Goal: Transaction & Acquisition: Obtain resource

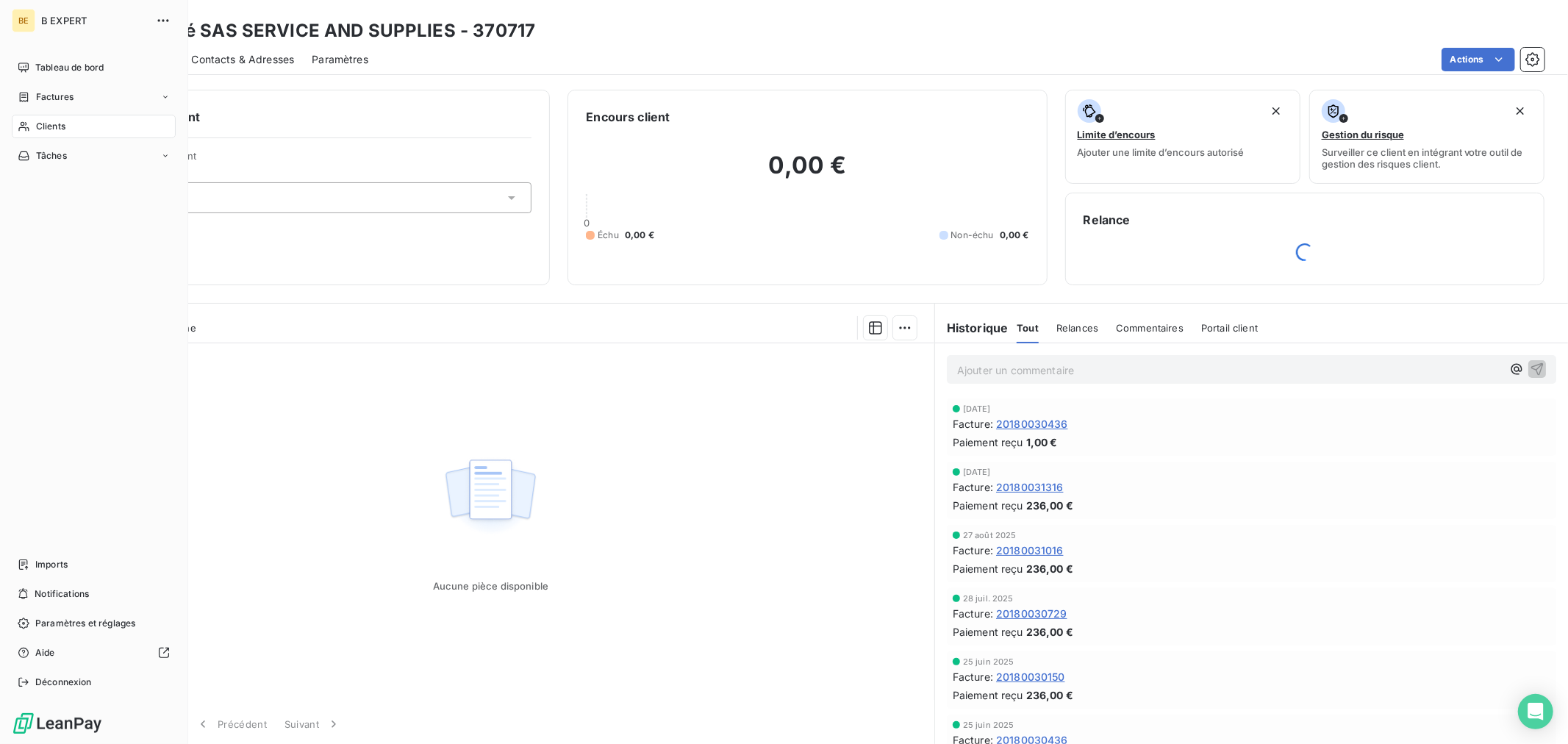
click at [21, 123] on icon at bounding box center [23, 127] width 10 height 10
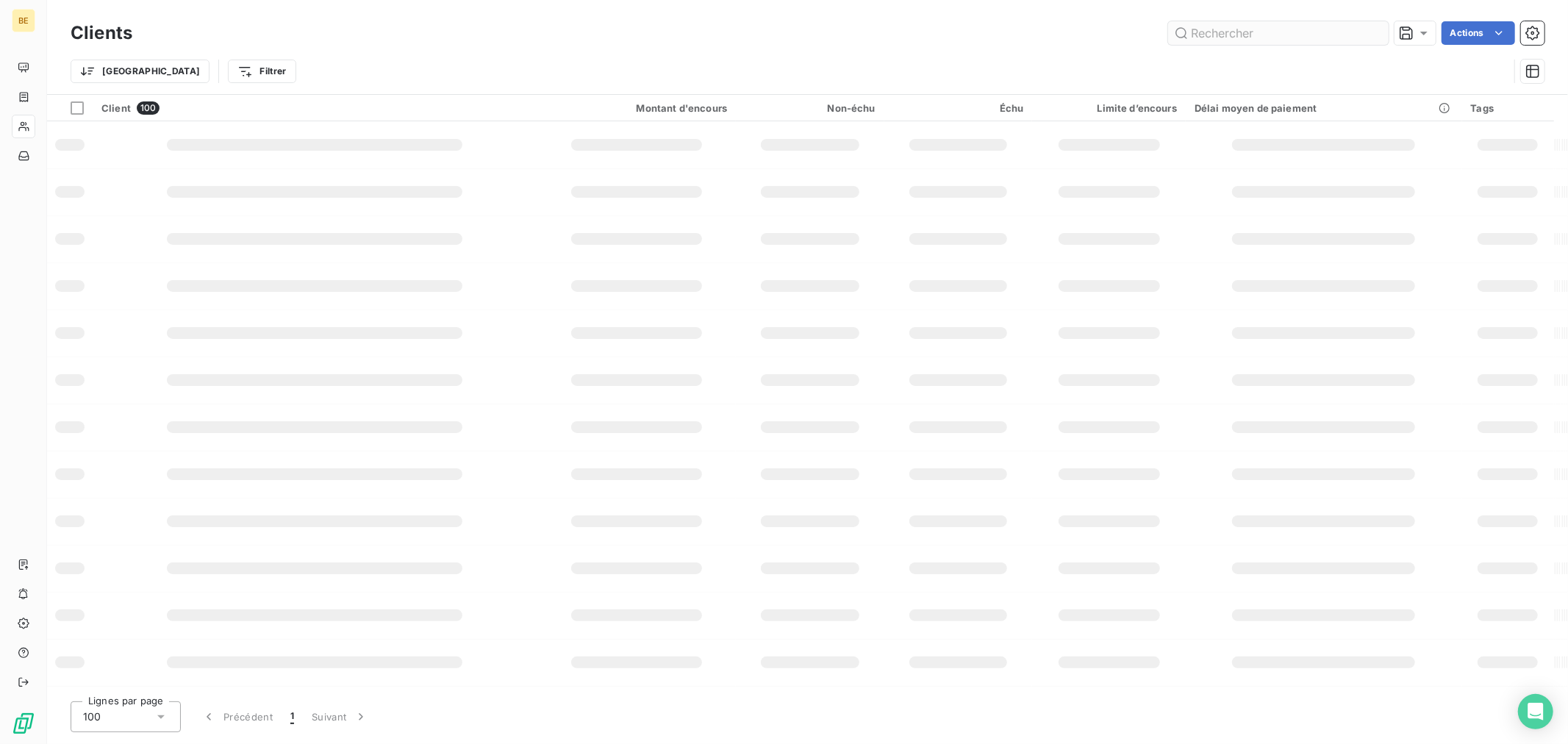
click at [1236, 26] on input "text" at bounding box center [1278, 33] width 221 height 24
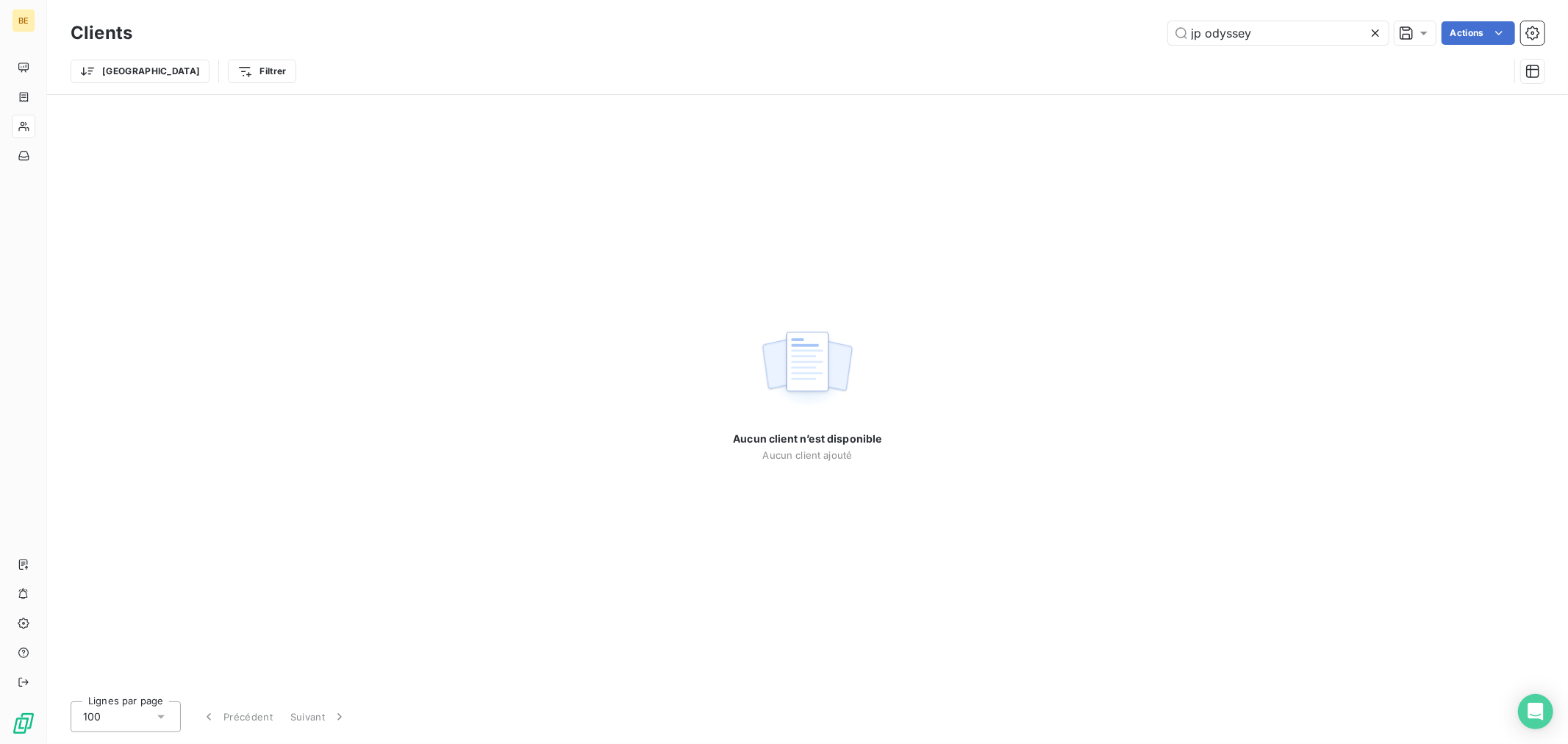
drag, startPoint x: 1264, startPoint y: 32, endPoint x: 1137, endPoint y: 40, distance: 127.3
click at [1137, 40] on div "jp odyssey Actions" at bounding box center [847, 33] width 1394 height 24
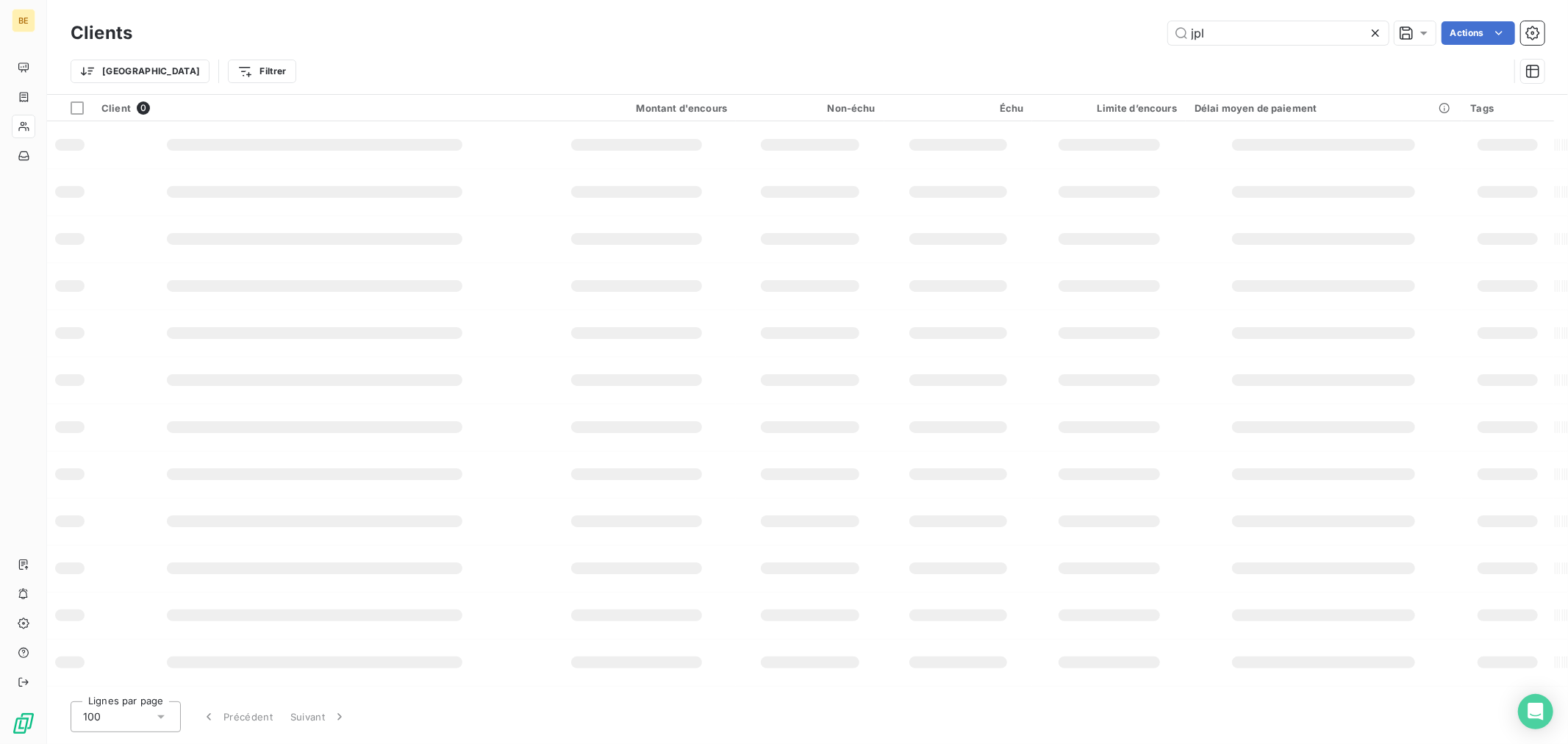
type input "jpl"
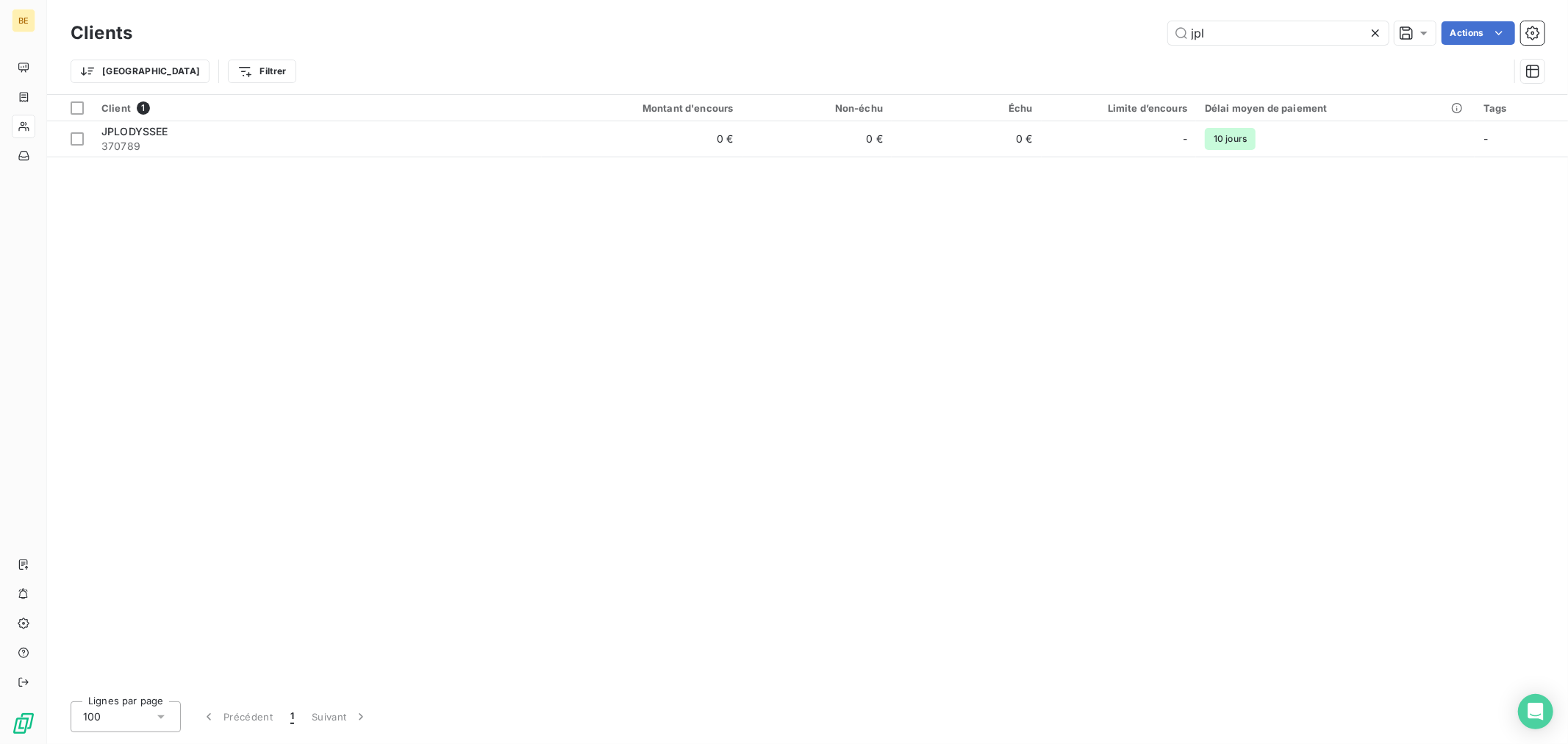
click at [1054, 120] on div at bounding box center [1119, 120] width 155 height 1
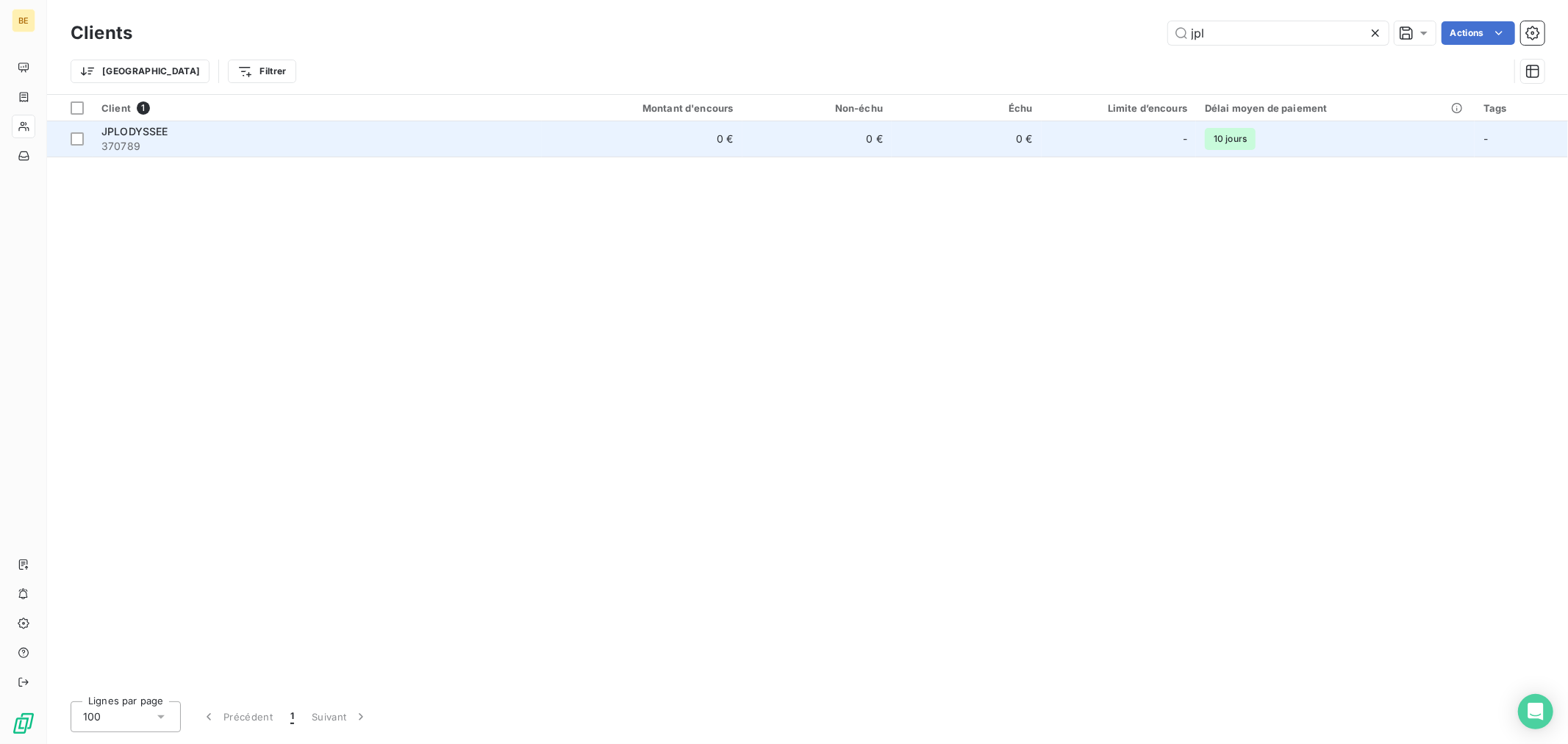
click at [1047, 140] on td "-" at bounding box center [1119, 139] width 155 height 35
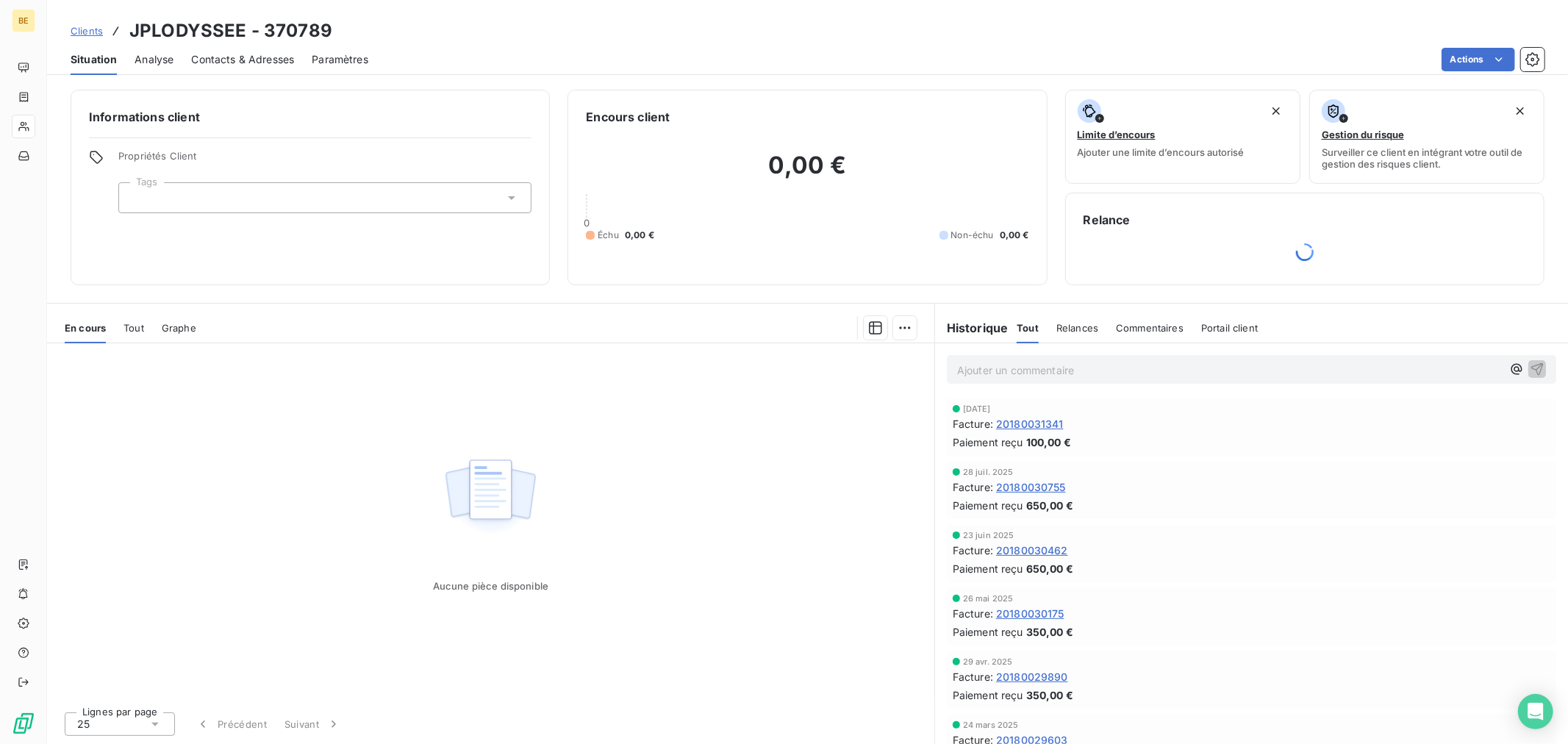
click at [1052, 423] on span "20180031341" at bounding box center [1029, 423] width 68 height 15
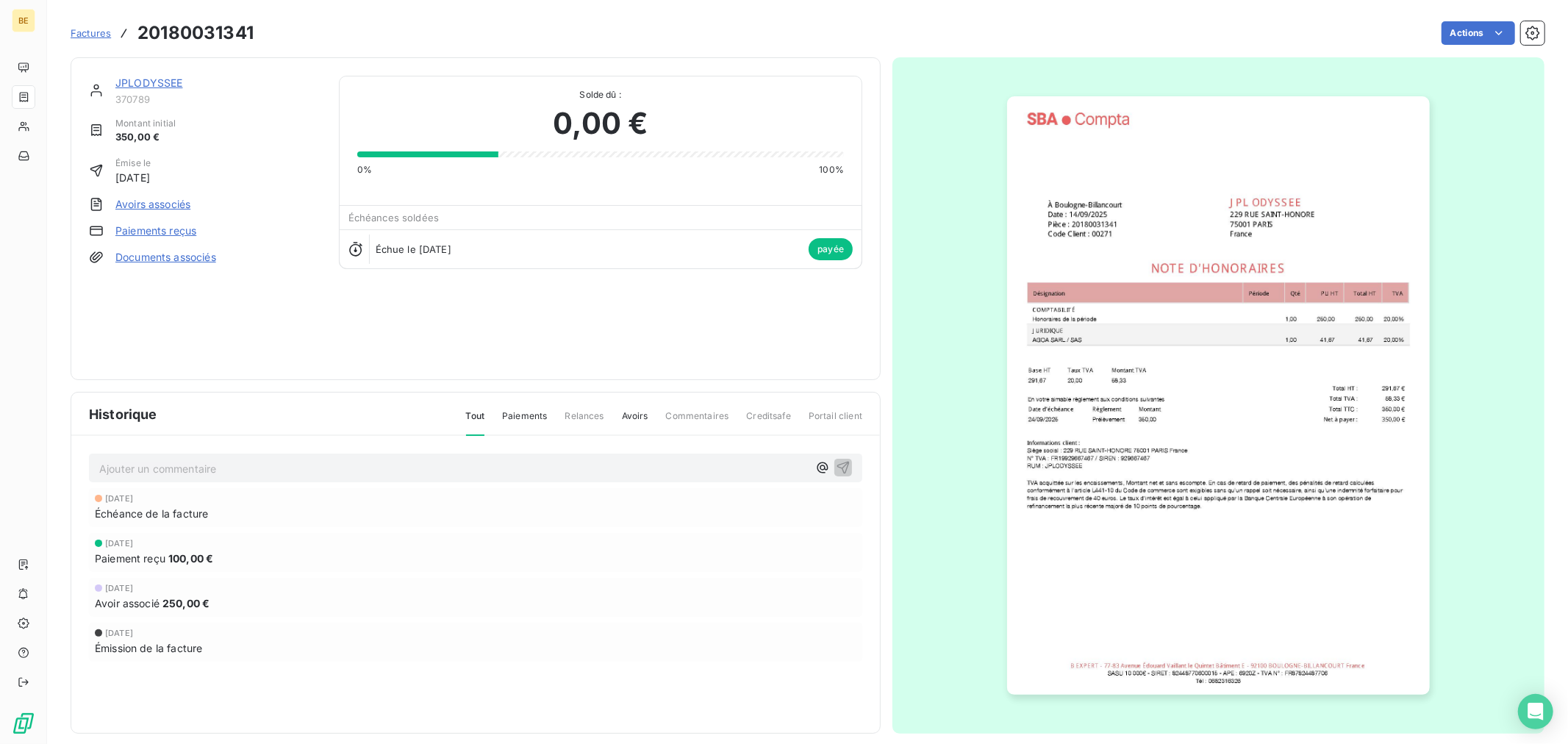
click at [1120, 381] on img "button" at bounding box center [1218, 396] width 422 height 599
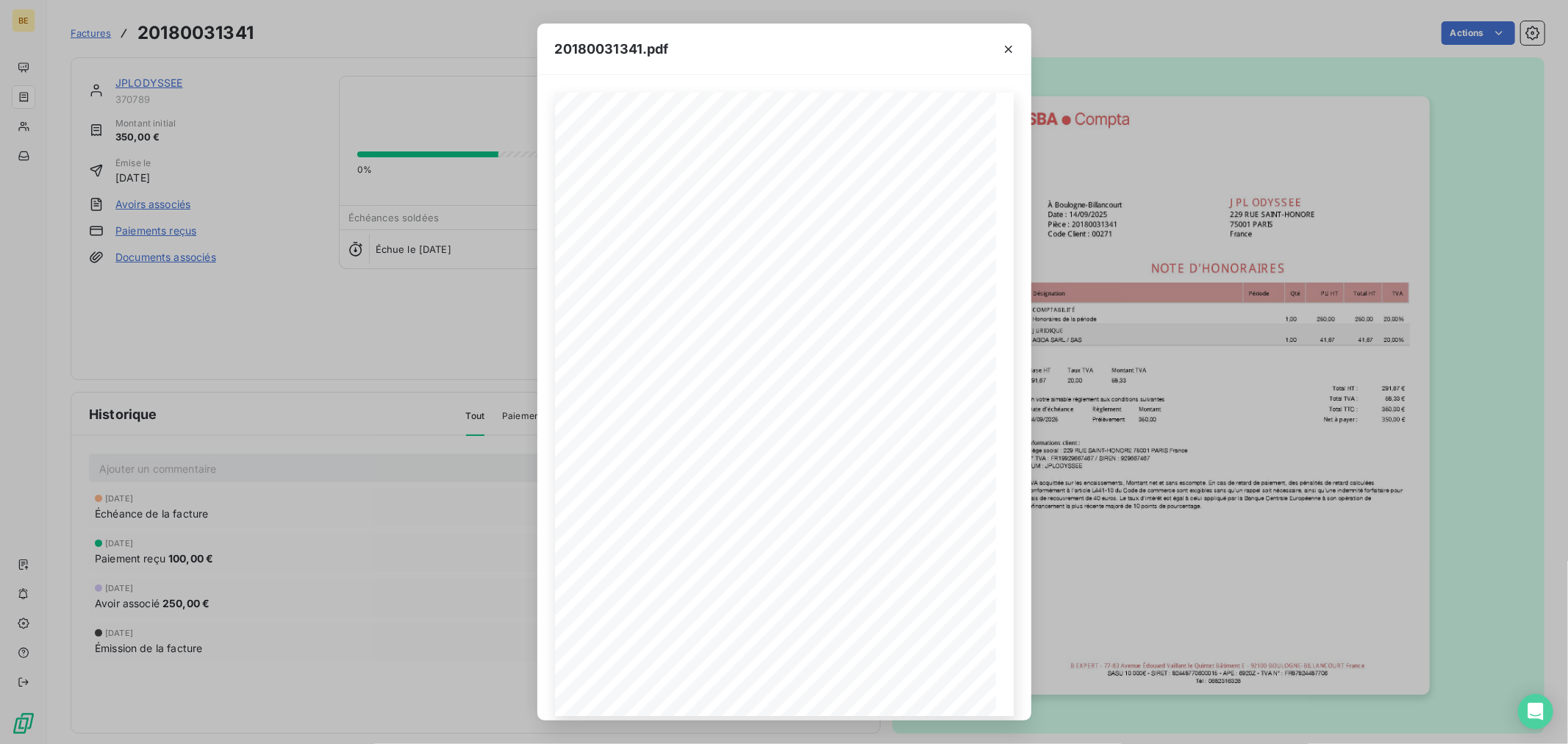
click at [1154, 356] on div "20180031341.pdf Honoraires de la période 1,00 250,00 250,00 20,00% AGOA SARL / …" at bounding box center [784, 372] width 1568 height 744
